Goal: Information Seeking & Learning: Learn about a topic

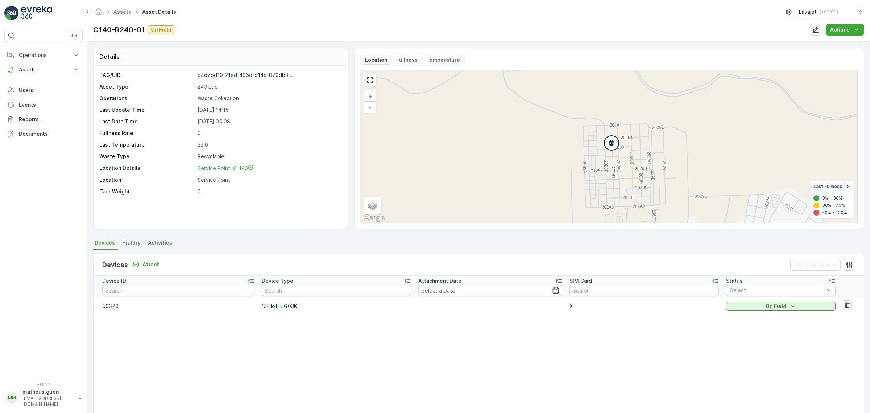
click at [397, 68] on div "Location Fullness Temperature + − Satellite Roadmap Terrain Hybrid Leaflet Keyb…" at bounding box center [609, 138] width 498 height 169
click at [398, 67] on div "Location Fullness Temperature + − Satellite Roadmap Terrain Hybrid Leaflet Keyb…" at bounding box center [609, 138] width 498 height 169
click at [400, 63] on p "Fullness" at bounding box center [406, 59] width 21 height 7
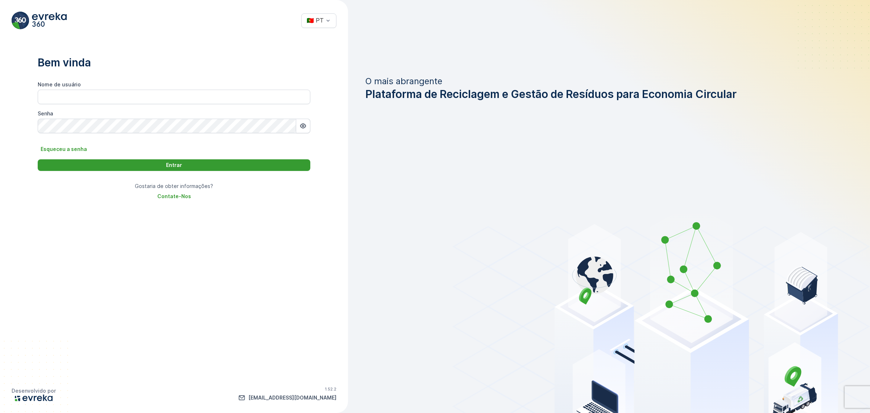
type usuário "matheus.gueri"
click at [202, 165] on div "Entrar" at bounding box center [174, 164] width 264 height 7
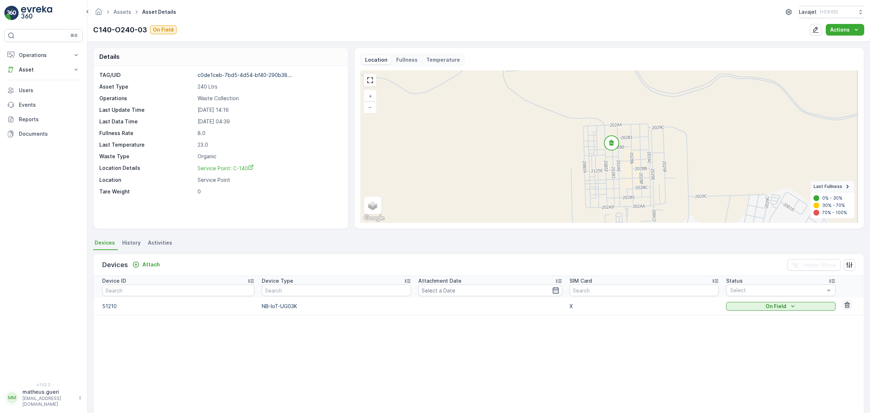
click at [398, 56] on p "Fullness" at bounding box center [406, 59] width 21 height 7
click at [406, 61] on p "Fullness" at bounding box center [406, 59] width 21 height 7
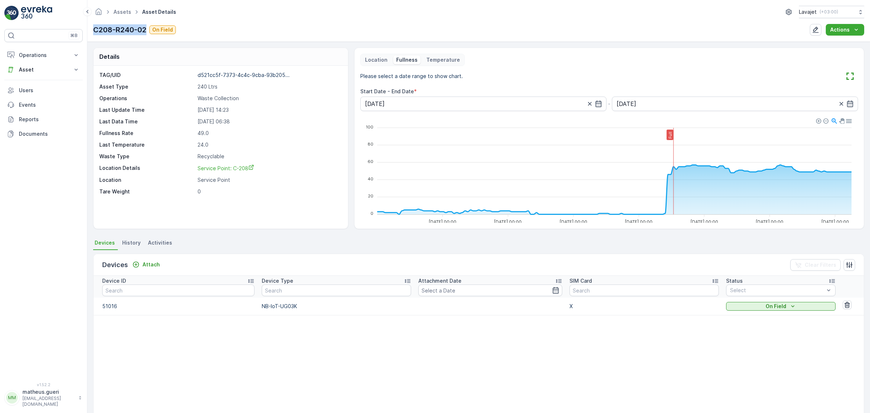
drag, startPoint x: 147, startPoint y: 30, endPoint x: 99, endPoint y: 44, distance: 50.3
click at [90, 32] on div "Assets Asset Details Lavajet ( +03:00 ) C208-R240-02 On Field Actions" at bounding box center [478, 21] width 783 height 42
copy p "C208-R240-02"
click at [227, 29] on div "C208-R240-02 On Field Actions" at bounding box center [478, 30] width 771 height 12
drag, startPoint x: 94, startPoint y: 28, endPoint x: 148, endPoint y: 28, distance: 54.4
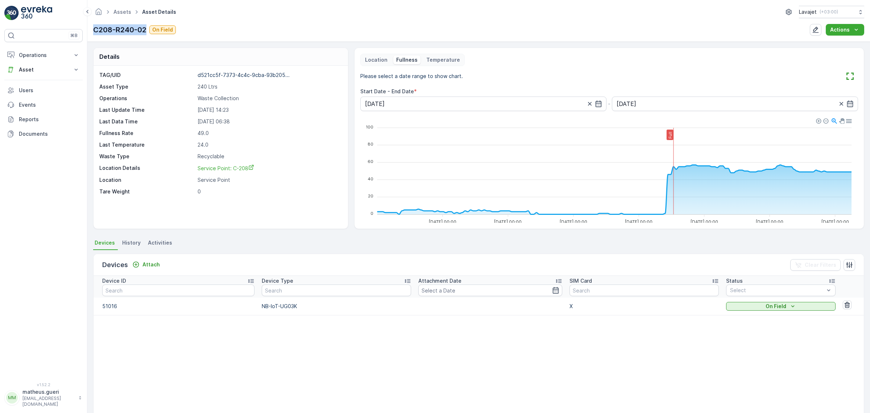
click at [148, 28] on div "C208-R240-02 On Field" at bounding box center [134, 29] width 83 height 11
copy p "C208-R240-02"
click at [385, 63] on p "Location" at bounding box center [376, 59] width 22 height 7
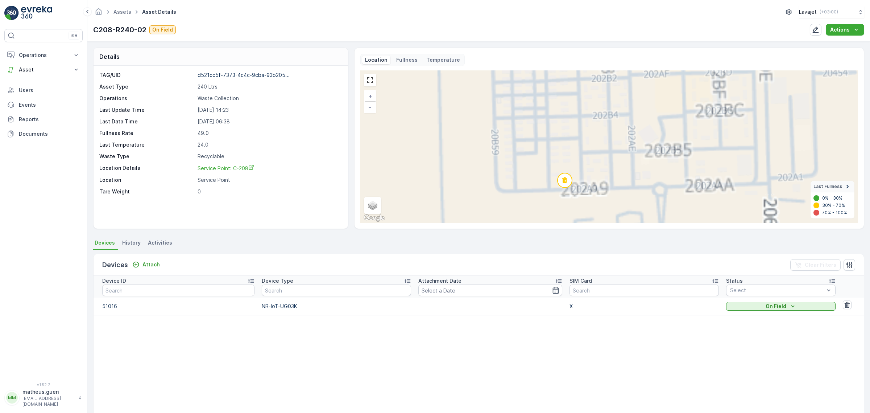
drag, startPoint x: 579, startPoint y: 149, endPoint x: 572, endPoint y: 137, distance: 14.0
click at [573, 138] on div "+ − Satellite Roadmap Terrain Hybrid Leaflet Keyboard shortcuts Map Data Map da…" at bounding box center [609, 146] width 498 height 152
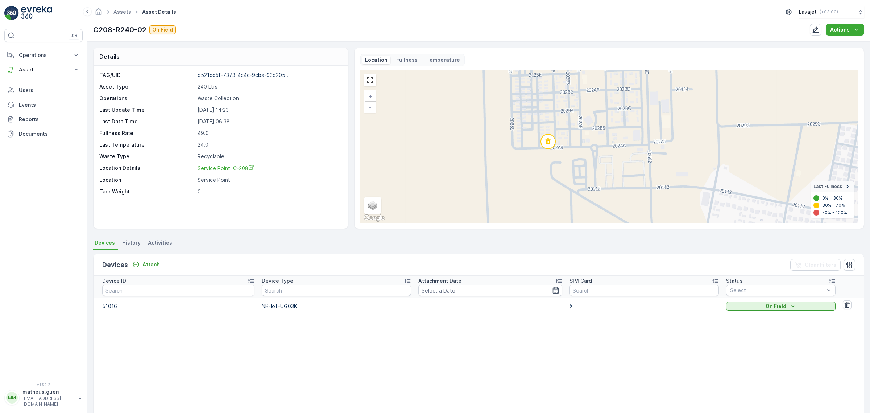
drag, startPoint x: 603, startPoint y: 179, endPoint x: 581, endPoint y: 166, distance: 25.2
click at [581, 166] on div "+ − Satellite Roadmap Terrain Hybrid Leaflet Keyboard shortcuts Map Data Map da…" at bounding box center [609, 146] width 498 height 152
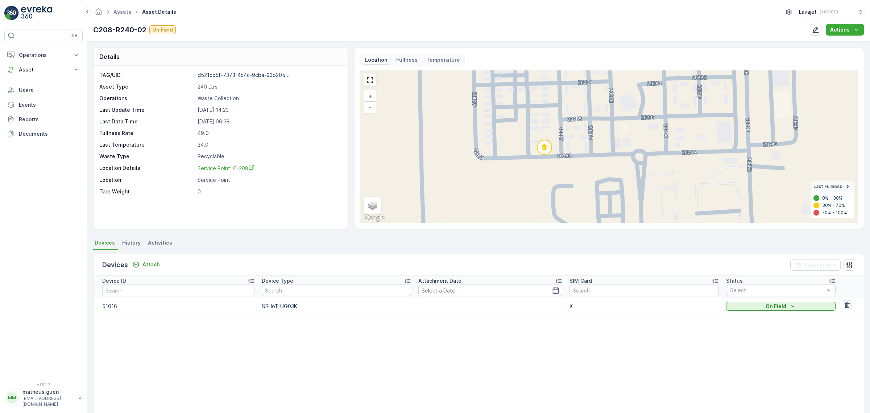
click at [546, 154] on circle at bounding box center [544, 147] width 15 height 15
click at [549, 149] on circle at bounding box center [544, 147] width 15 height 15
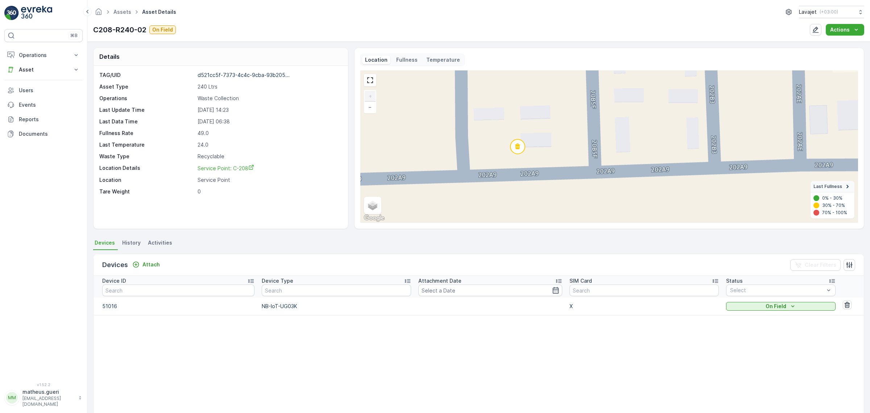
drag, startPoint x: 550, startPoint y: 164, endPoint x: 550, endPoint y: 156, distance: 7.6
click at [550, 156] on div "+ − Satellite Roadmap Terrain Hybrid Leaflet Keyboard shortcuts Map Data Map da…" at bounding box center [609, 146] width 498 height 152
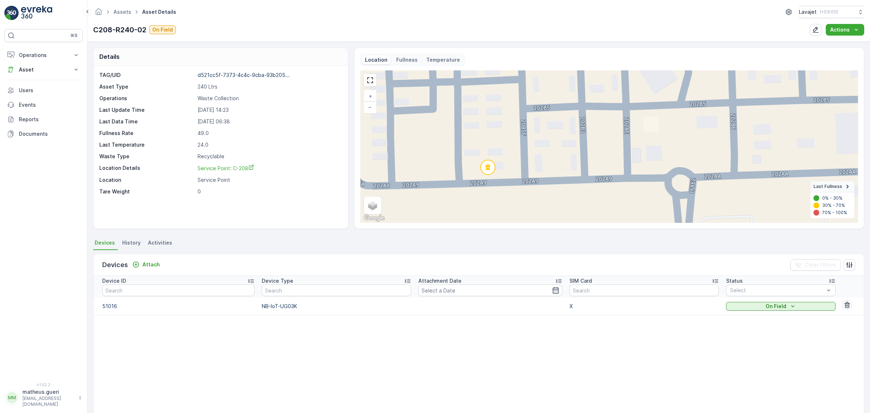
drag, startPoint x: 578, startPoint y: 175, endPoint x: 533, endPoint y: 193, distance: 48.3
click at [533, 193] on div "+ − Satellite Roadmap Terrain Hybrid Leaflet Keyboard shortcuts Map Data Map da…" at bounding box center [609, 146] width 498 height 152
click at [401, 60] on p "Fullness" at bounding box center [406, 59] width 21 height 7
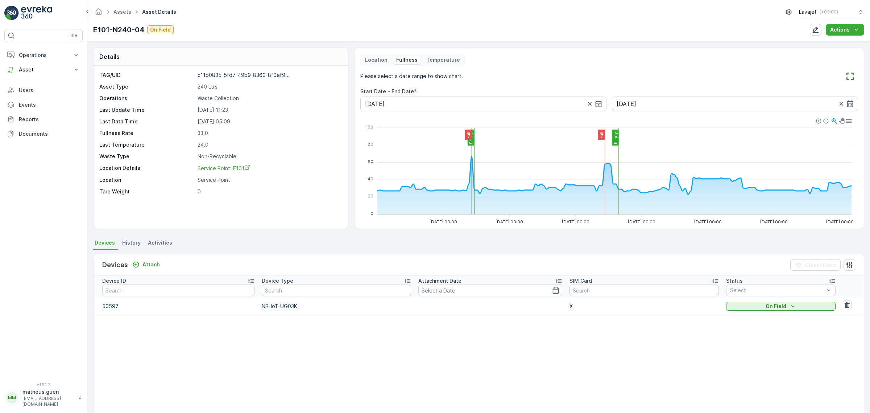
click at [382, 55] on div "Location" at bounding box center [376, 59] width 28 height 9
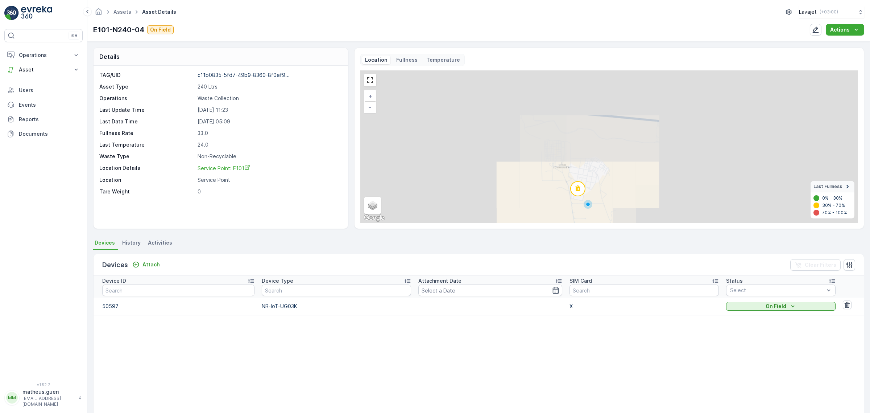
drag, startPoint x: 617, startPoint y: 161, endPoint x: 599, endPoint y: 193, distance: 35.9
click at [599, 193] on div "+ − Satellite Roadmap Terrain Hybrid Leaflet Keyboard shortcuts Map Data Map da…" at bounding box center [609, 146] width 498 height 152
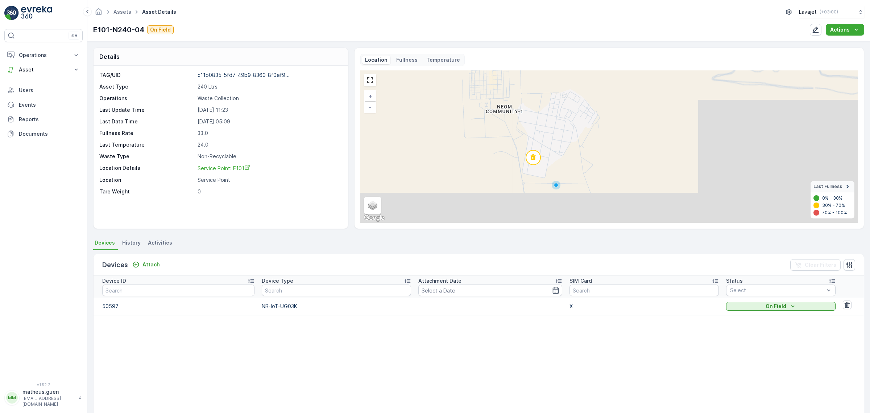
drag, startPoint x: 587, startPoint y: 185, endPoint x: 564, endPoint y: 148, distance: 44.3
click at [572, 129] on div "+ − Satellite Roadmap Terrain Hybrid Leaflet Keyboard shortcuts Map Data Map da…" at bounding box center [609, 146] width 498 height 152
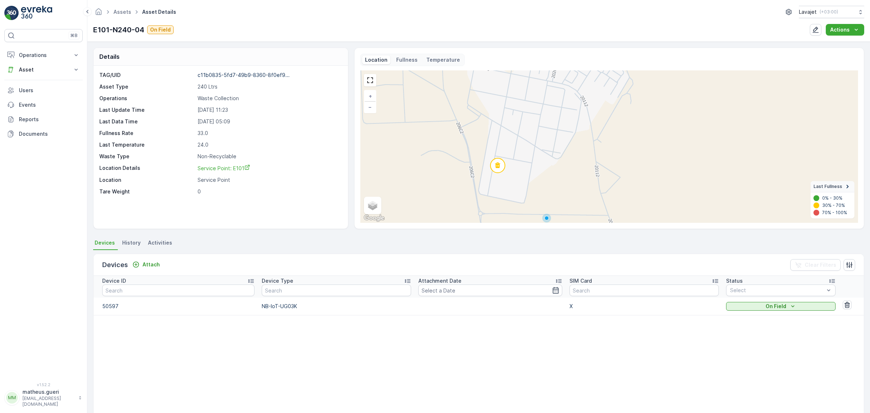
click at [402, 66] on div "Location Fullness Temperature" at bounding box center [412, 60] width 104 height 12
click at [403, 62] on p "Fullness" at bounding box center [406, 59] width 21 height 7
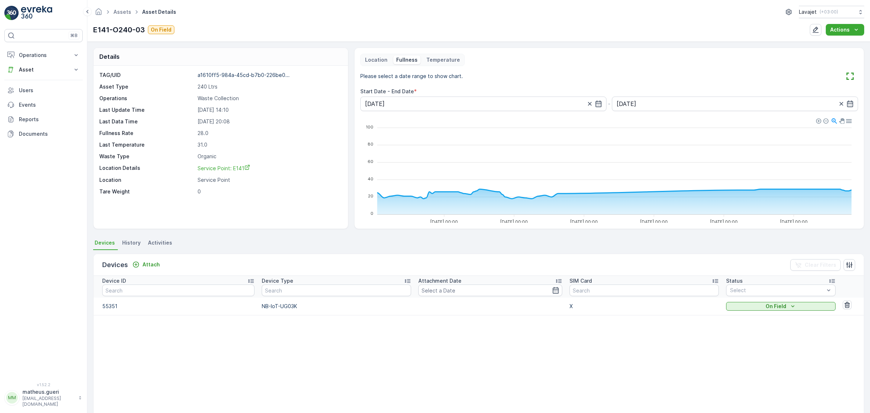
click at [370, 59] on p "Location" at bounding box center [376, 59] width 22 height 7
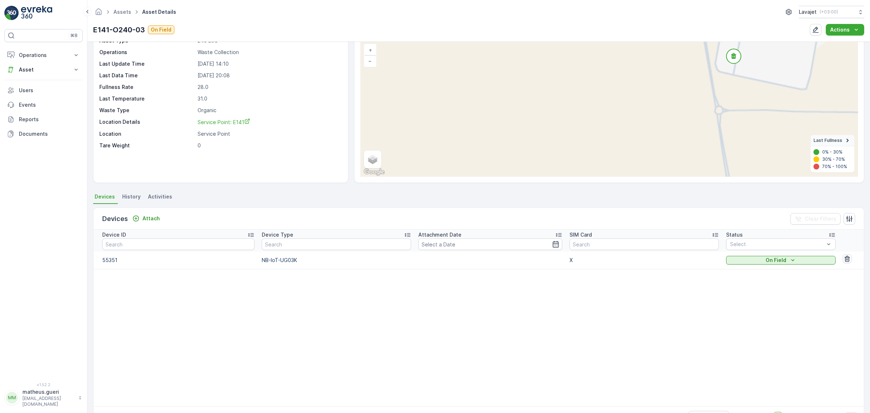
scroll to position [24, 0]
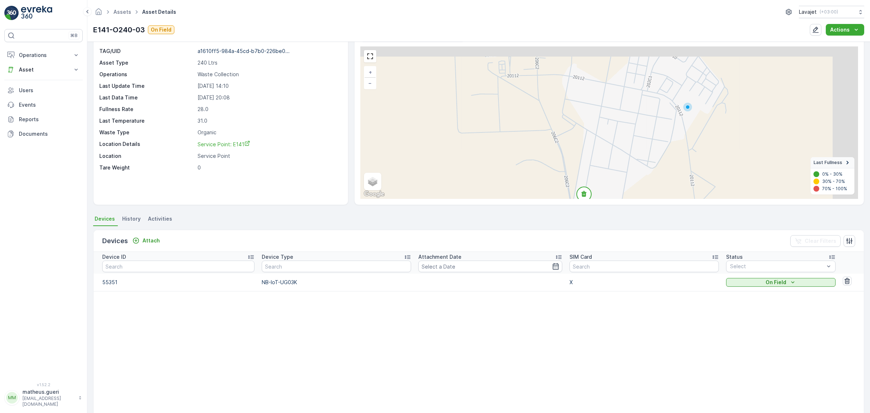
drag, startPoint x: 568, startPoint y: 133, endPoint x: 528, endPoint y: 199, distance: 77.1
click at [506, 218] on div "Details TAG/UID a1610ff5-984a-45cd-b7b0-226be0... Asset Type 240 Ltrs Operation…" at bounding box center [478, 227] width 783 height 371
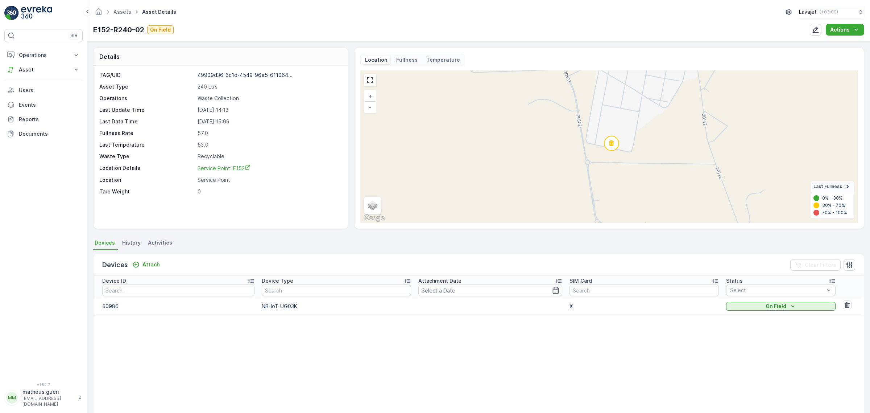
click at [400, 57] on p "Fullness" at bounding box center [406, 59] width 21 height 7
click at [409, 63] on p "Fullness" at bounding box center [406, 59] width 21 height 7
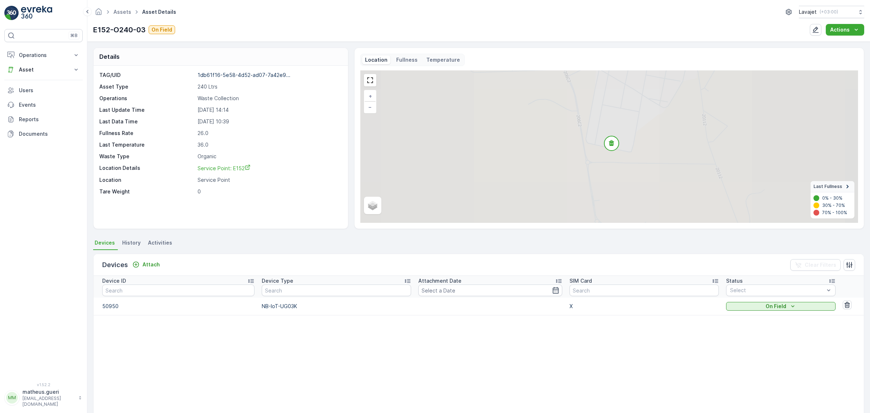
click at [408, 63] on p "Fullness" at bounding box center [406, 59] width 21 height 7
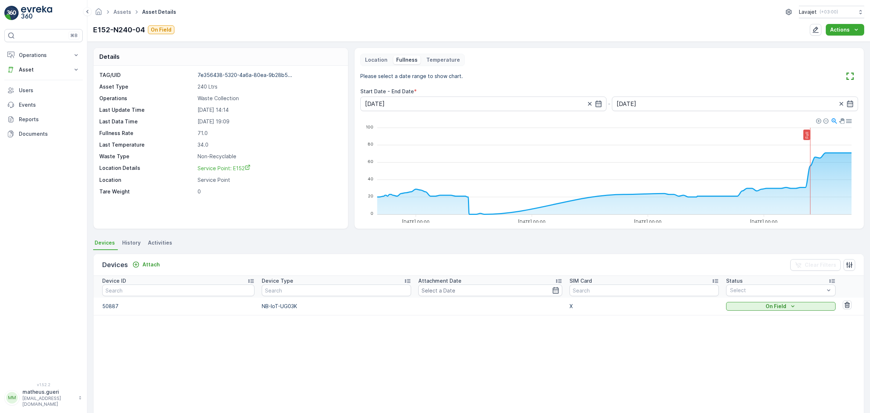
click at [377, 65] on div "Location Fullness Temperature" at bounding box center [412, 60] width 104 height 12
click at [376, 63] on p "Location" at bounding box center [376, 59] width 22 height 7
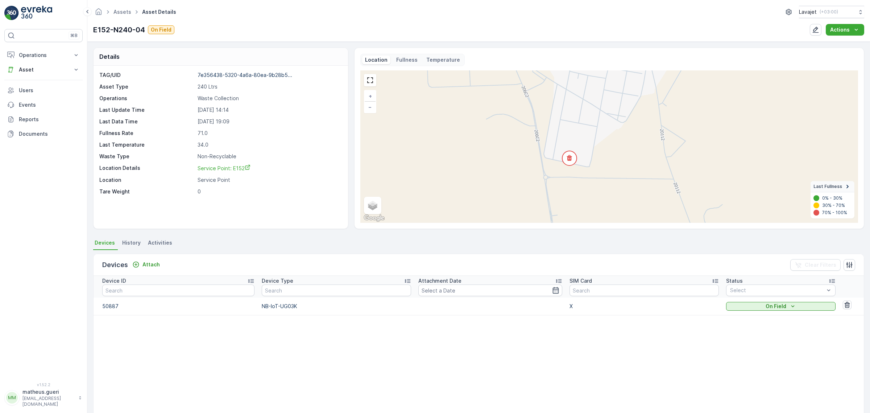
drag, startPoint x: 649, startPoint y: 171, endPoint x: 613, endPoint y: 187, distance: 38.7
click at [613, 187] on div "+ − Satellite Roadmap Terrain Hybrid Leaflet Keyboard shortcuts Map Data Map da…" at bounding box center [609, 146] width 498 height 152
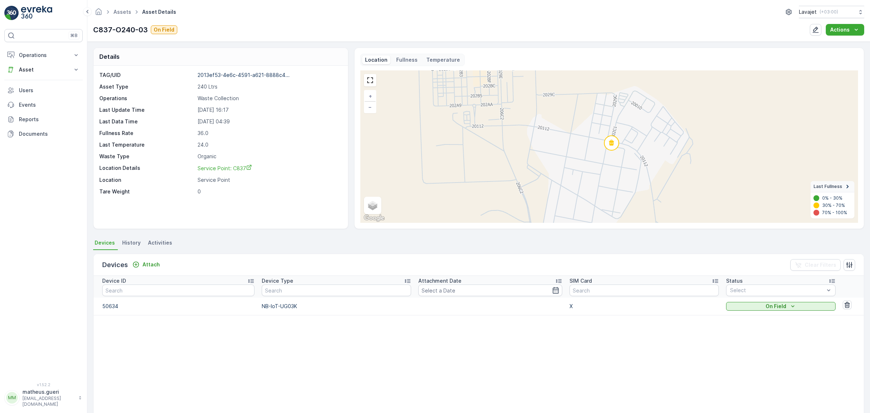
click at [414, 59] on div "Fullness" at bounding box center [406, 59] width 27 height 9
click at [401, 66] on div "Location Fullness Temperature" at bounding box center [412, 60] width 104 height 12
click at [409, 68] on div "Location Fullness Temperature + − Satellite Roadmap Terrain Hybrid Leaflet Keyb…" at bounding box center [609, 138] width 498 height 169
click at [405, 63] on p "Fullness" at bounding box center [406, 59] width 21 height 7
click at [396, 60] on p "Fullness" at bounding box center [406, 59] width 21 height 7
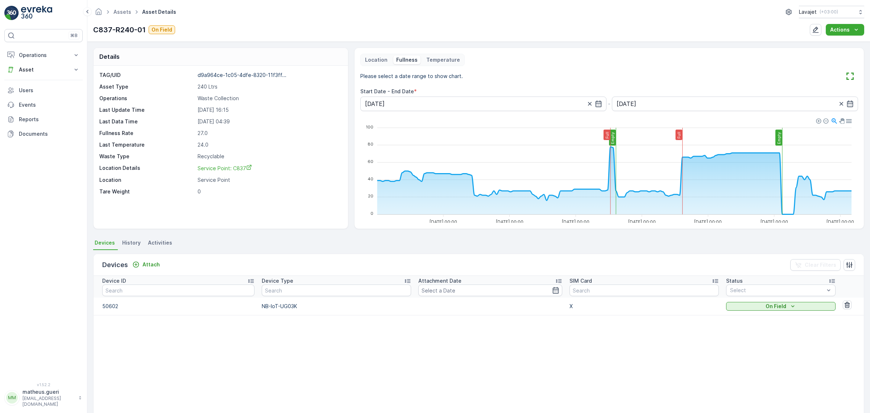
click at [380, 66] on div "Location Fullness Temperature" at bounding box center [412, 60] width 104 height 12
click at [380, 65] on div "Location Fullness Temperature" at bounding box center [412, 60] width 104 height 12
click at [379, 64] on div "Location" at bounding box center [376, 59] width 28 height 9
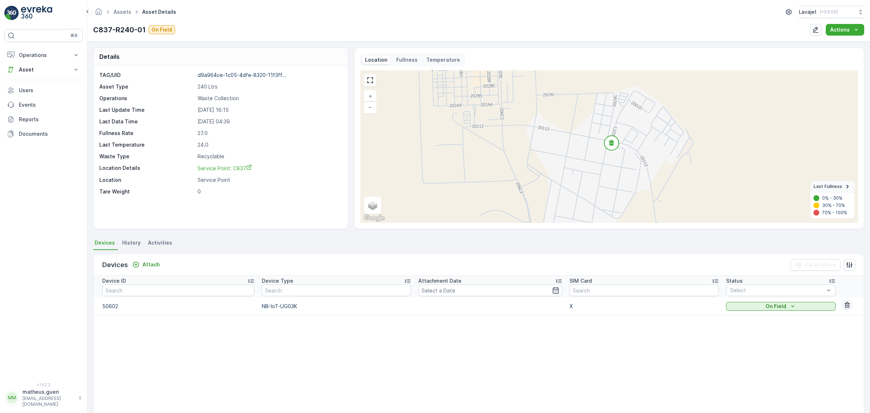
click at [379, 64] on div "Location" at bounding box center [376, 59] width 28 height 9
click at [407, 60] on p "Fullness" at bounding box center [406, 59] width 21 height 7
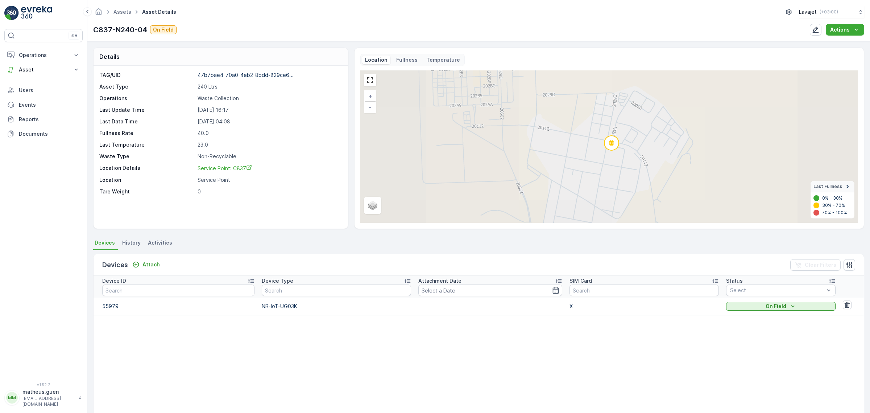
click at [407, 58] on p "Fullness" at bounding box center [406, 59] width 21 height 7
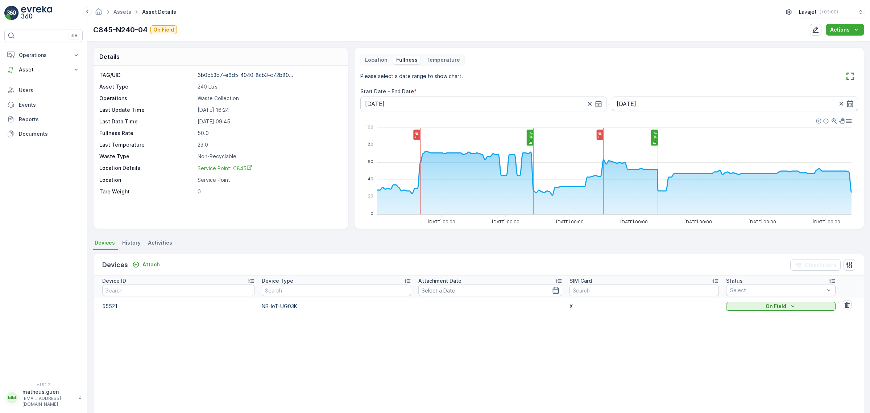
click at [372, 62] on p "Location" at bounding box center [376, 59] width 22 height 7
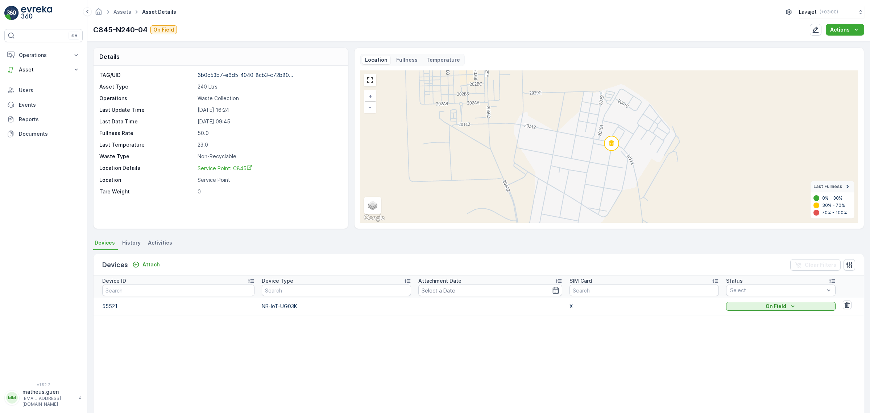
click at [414, 64] on div "Fullness" at bounding box center [406, 59] width 27 height 9
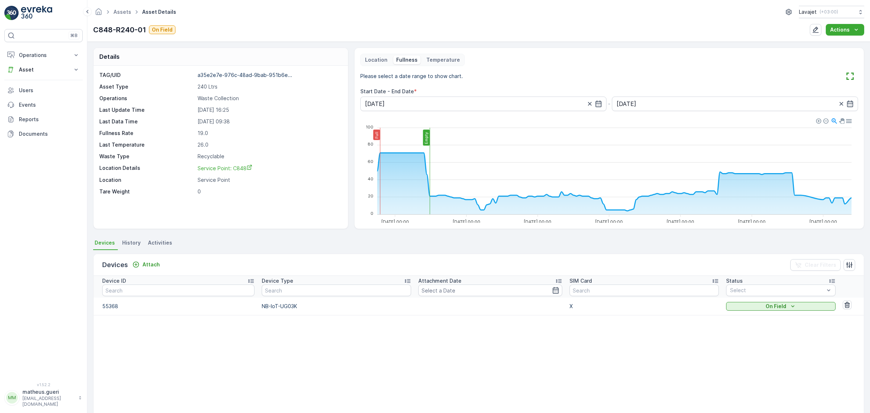
click at [372, 63] on p "Location" at bounding box center [376, 59] width 22 height 7
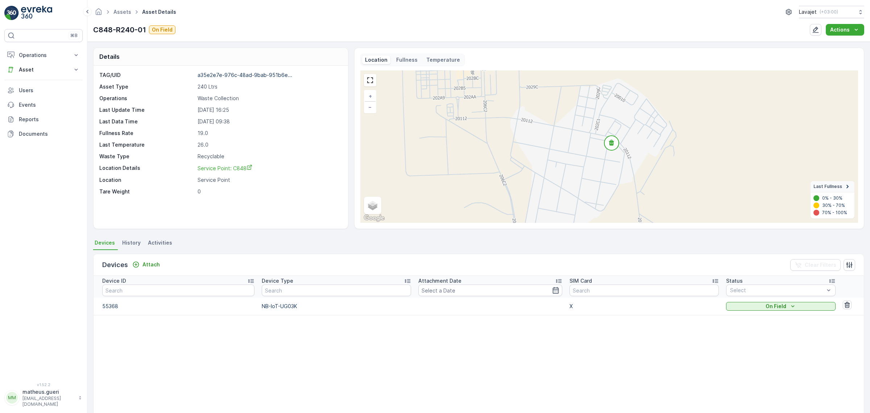
click at [401, 62] on p "Fullness" at bounding box center [406, 59] width 21 height 7
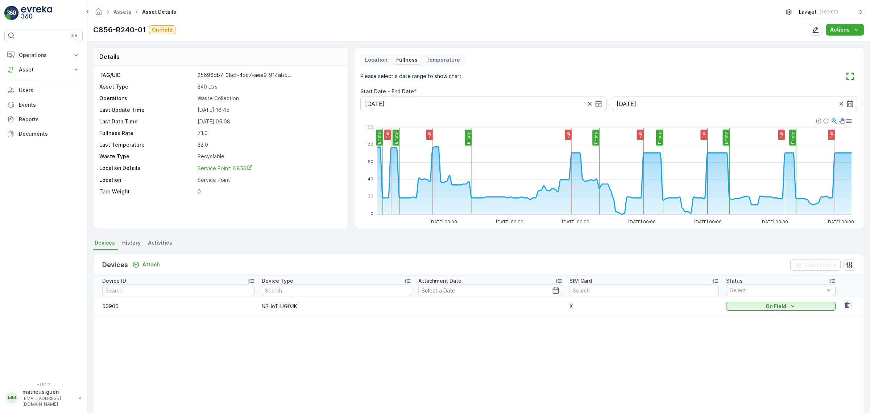
click at [385, 62] on p "Location" at bounding box center [376, 59] width 22 height 7
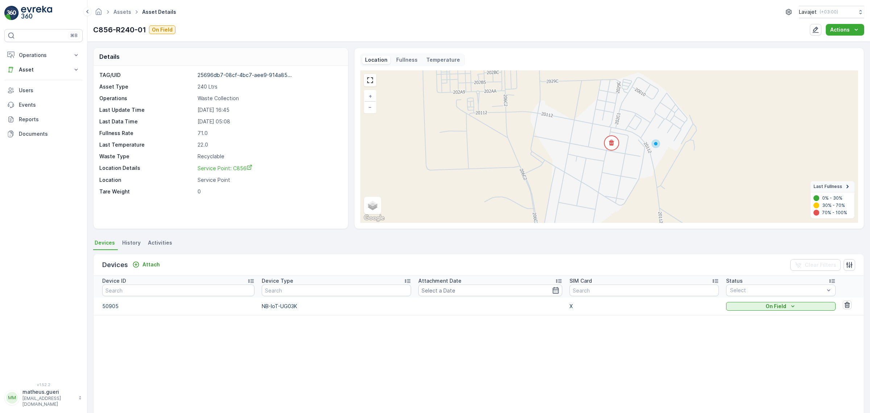
click at [612, 144] on icon at bounding box center [612, 143] width 16 height 16
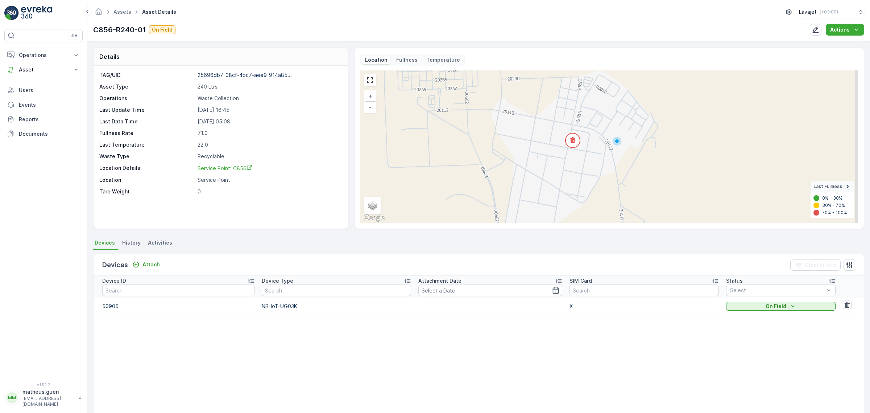
drag, startPoint x: 615, startPoint y: 178, endPoint x: 577, endPoint y: 175, distance: 38.2
click at [577, 175] on div "+ − Satellite Roadmap Terrain Hybrid Leaflet Keyboard shortcuts Map Data Map da…" at bounding box center [609, 146] width 498 height 152
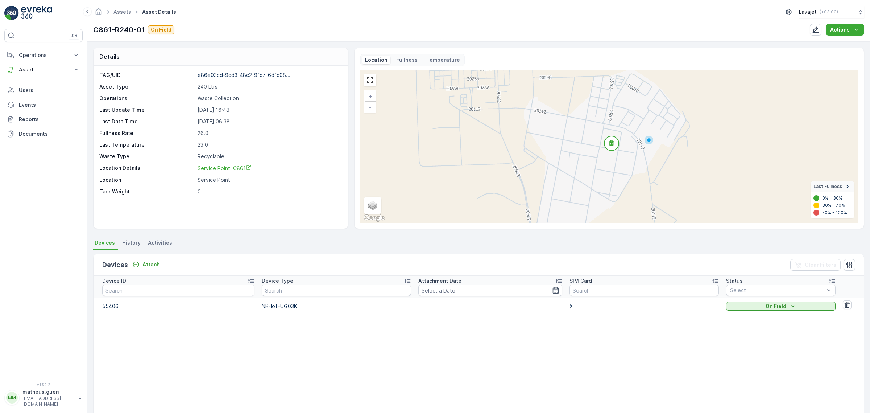
click at [394, 71] on div "+ − Satellite Roadmap Terrain Hybrid Leaflet Keyboard shortcuts Map Data Map da…" at bounding box center [609, 146] width 498 height 152
click at [396, 69] on div "Location Fullness Temperature + − Satellite Roadmap Terrain Hybrid Leaflet Keyb…" at bounding box center [609, 138] width 498 height 169
click at [400, 63] on p "Fullness" at bounding box center [406, 59] width 21 height 7
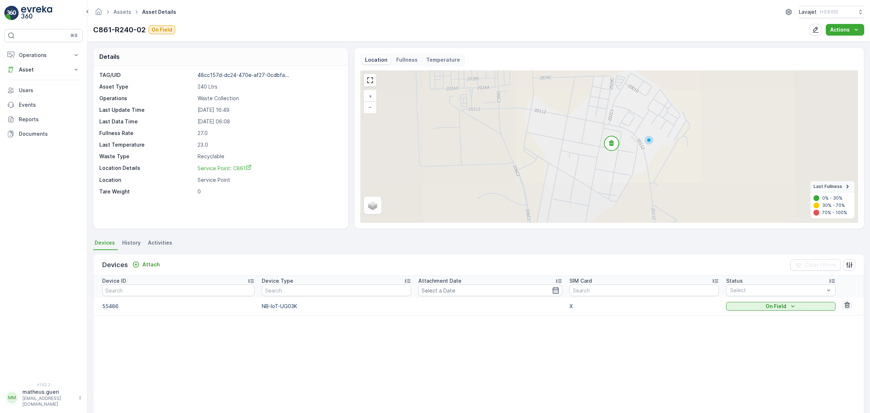
click at [403, 63] on p "Fullness" at bounding box center [406, 59] width 21 height 7
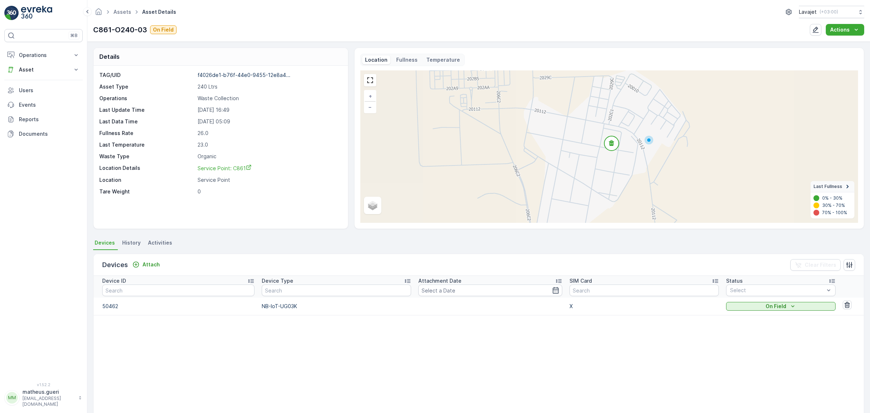
click at [415, 60] on div "Fullness" at bounding box center [406, 59] width 27 height 9
click at [415, 66] on div "Location Fullness Temperature" at bounding box center [412, 60] width 104 height 12
click at [414, 65] on div "Location Fullness Temperature" at bounding box center [412, 60] width 104 height 12
click at [413, 64] on div "Fullness" at bounding box center [406, 59] width 27 height 9
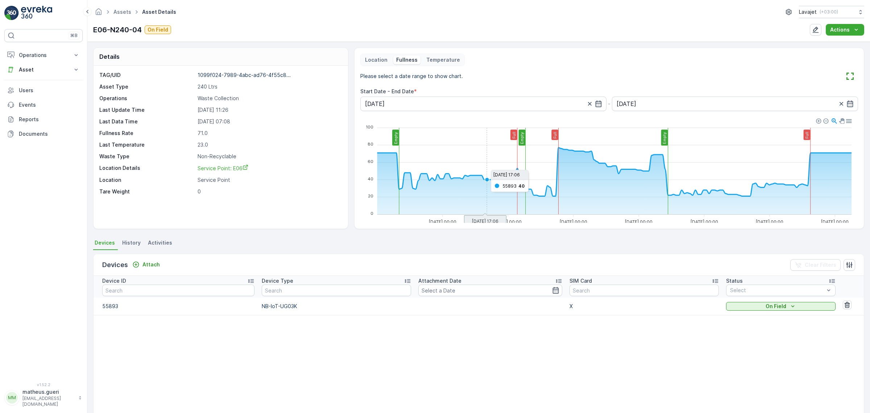
click at [564, 169] on foreignobject at bounding box center [607, 171] width 495 height 109
